Goal: Navigation & Orientation: Find specific page/section

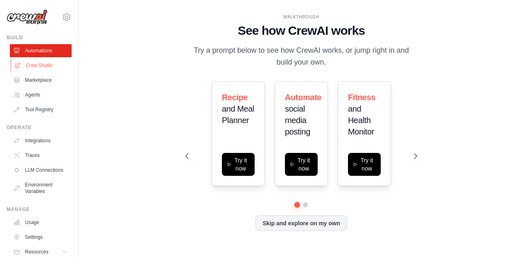
click at [34, 66] on link "Crew Studio" at bounding box center [42, 65] width 62 height 13
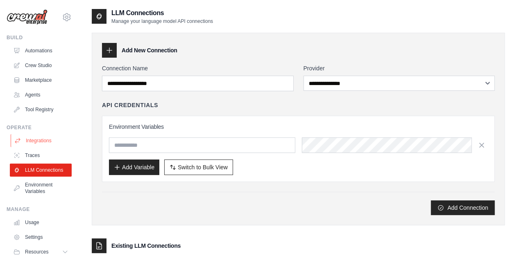
click at [40, 139] on link "Integrations" at bounding box center [42, 140] width 62 height 13
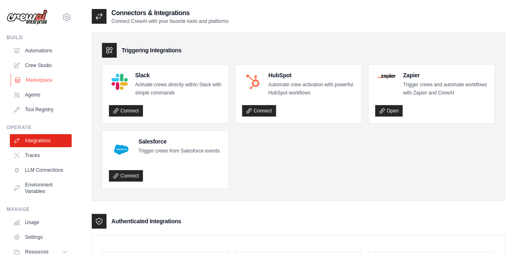
click at [34, 86] on link "Marketplace" at bounding box center [42, 80] width 62 height 13
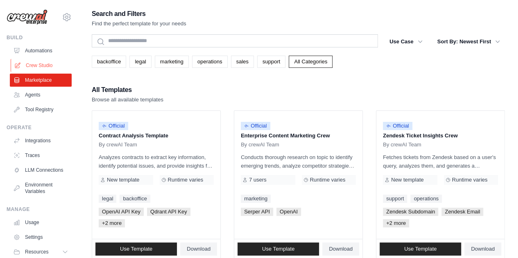
click at [38, 65] on link "Crew Studio" at bounding box center [42, 65] width 62 height 13
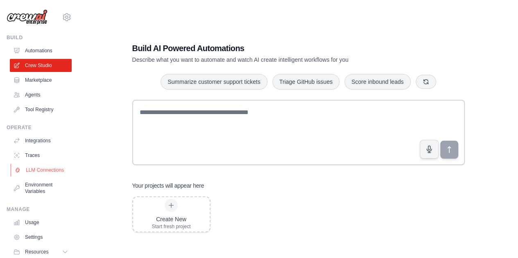
click at [26, 176] on link "LLM Connections" at bounding box center [42, 170] width 62 height 13
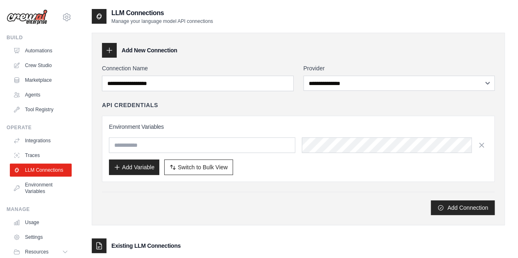
scroll to position [60, 0]
